Goal: Transaction & Acquisition: Subscribe to service/newsletter

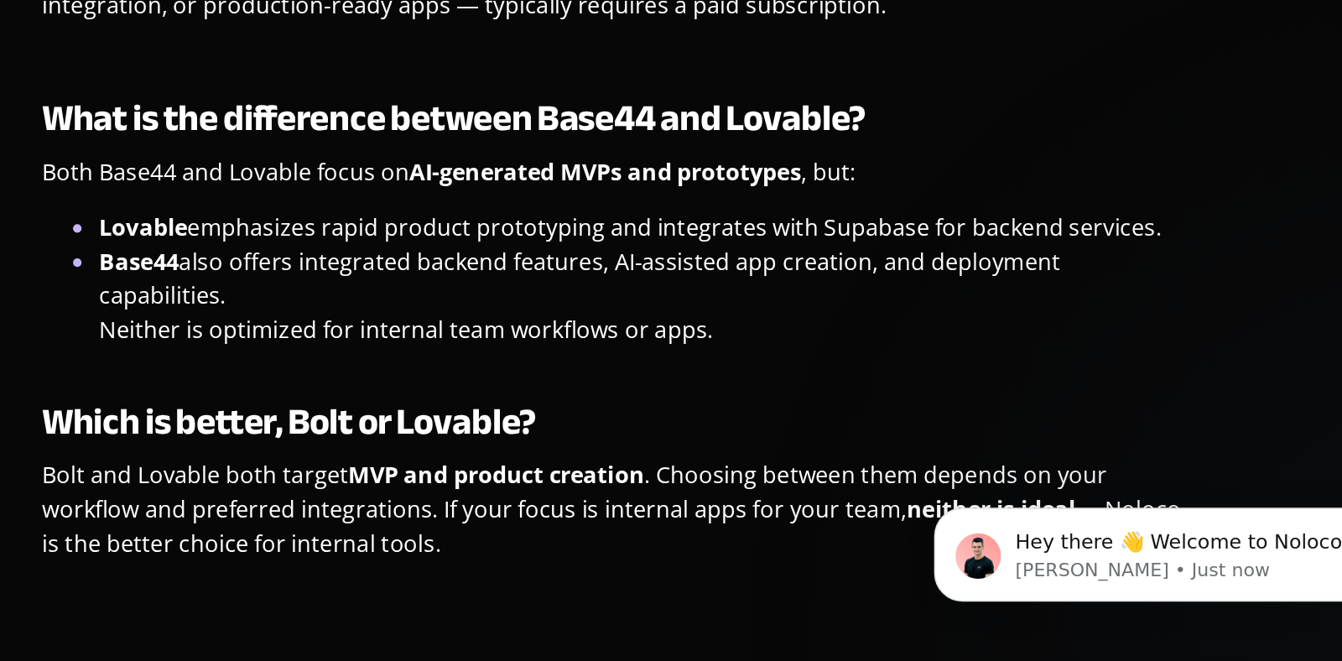
scroll to position [3820, 0]
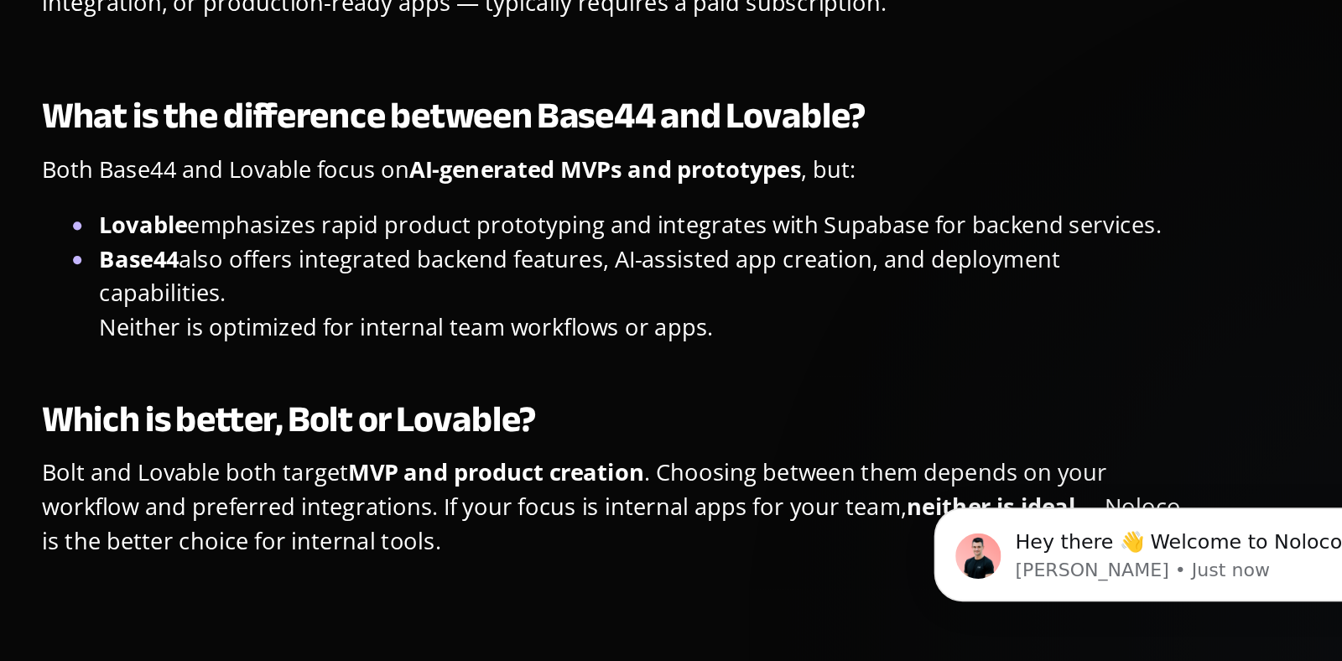
click at [914, 404] on div "Hey there 👋 Welcome to Noloco! If you have any questions, just reply to this me…" at bounding box center [1058, 384] width 309 height 210
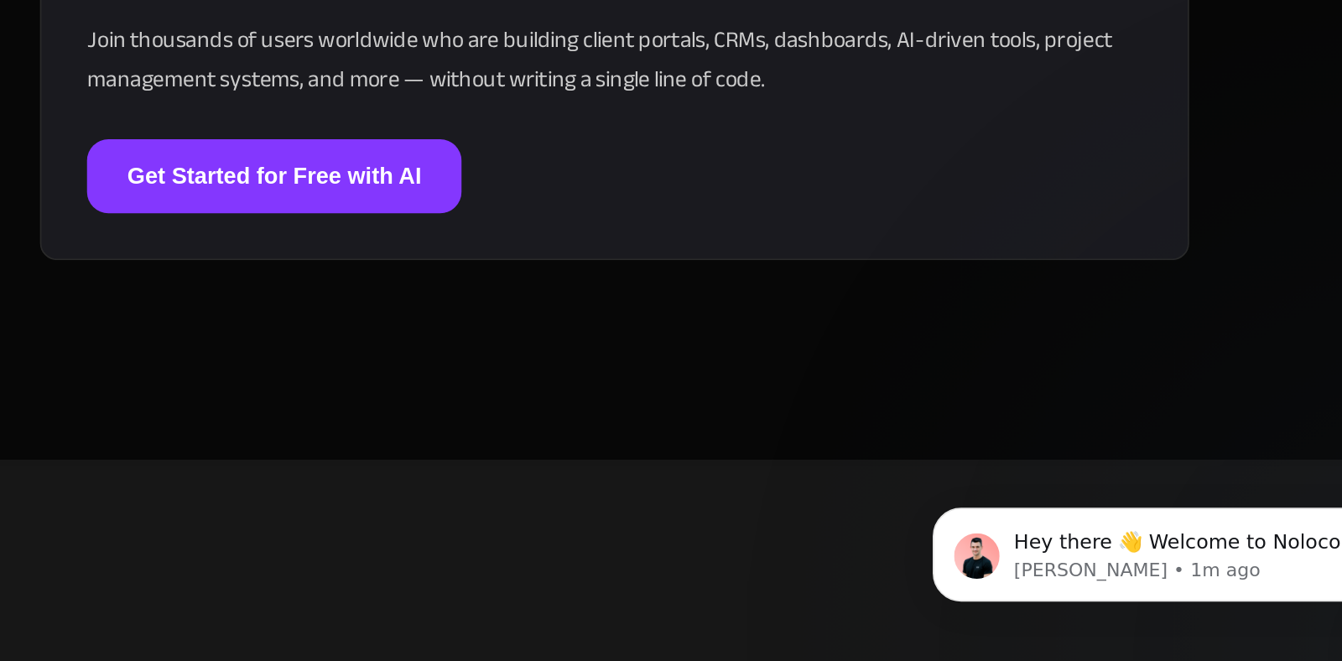
scroll to position [4601, 0]
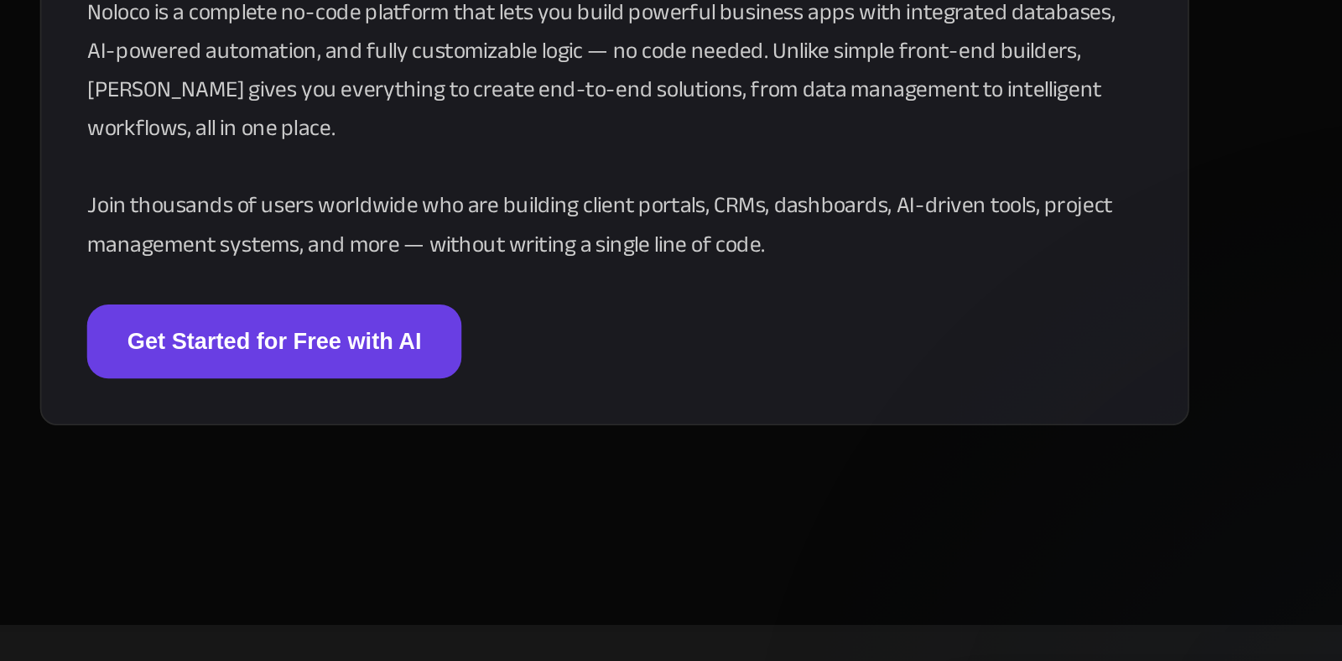
click at [716, 351] on link "Get Started for Free with AI" at bounding box center [643, 373] width 221 height 44
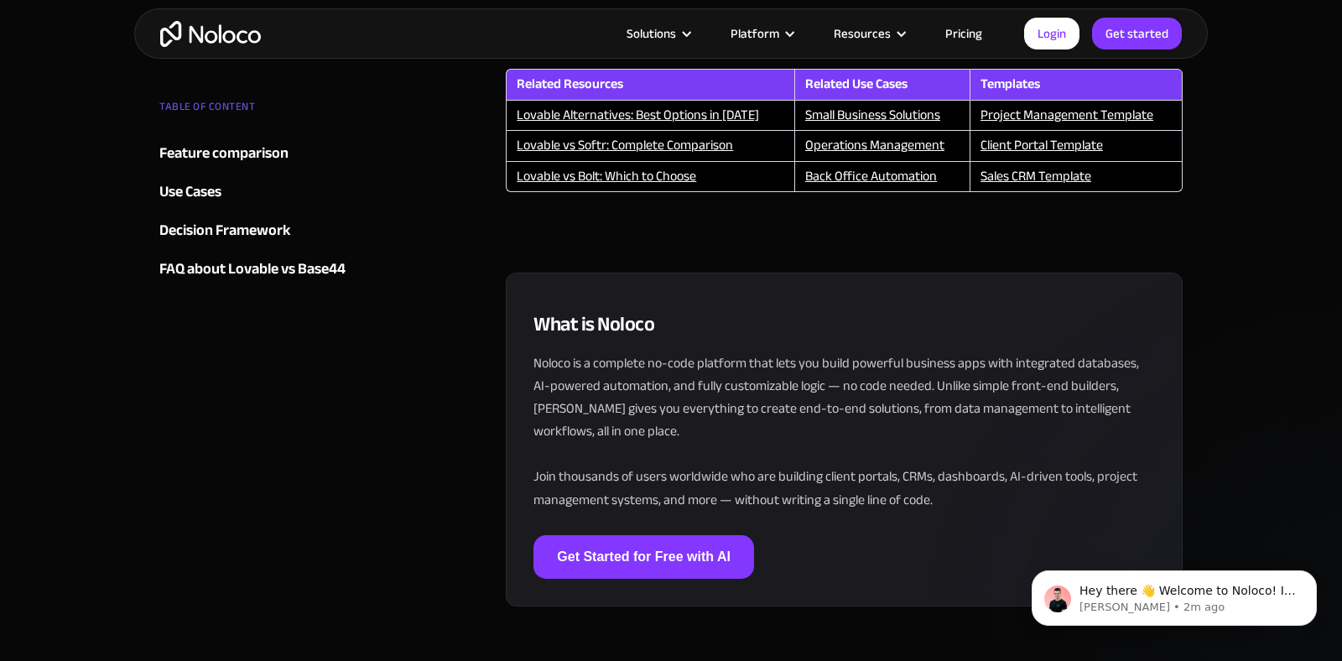
scroll to position [4208, 0]
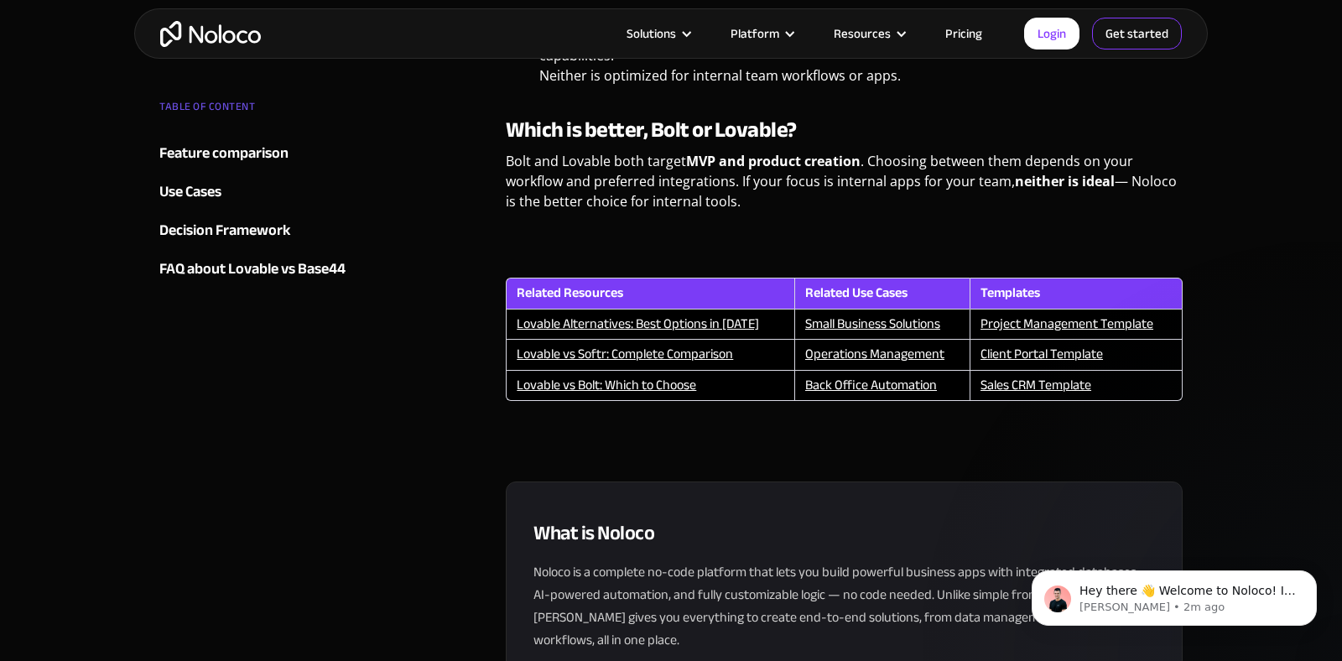
click at [1140, 41] on link "Get started" at bounding box center [1137, 34] width 90 height 32
